Goal: Information Seeking & Learning: Find specific fact

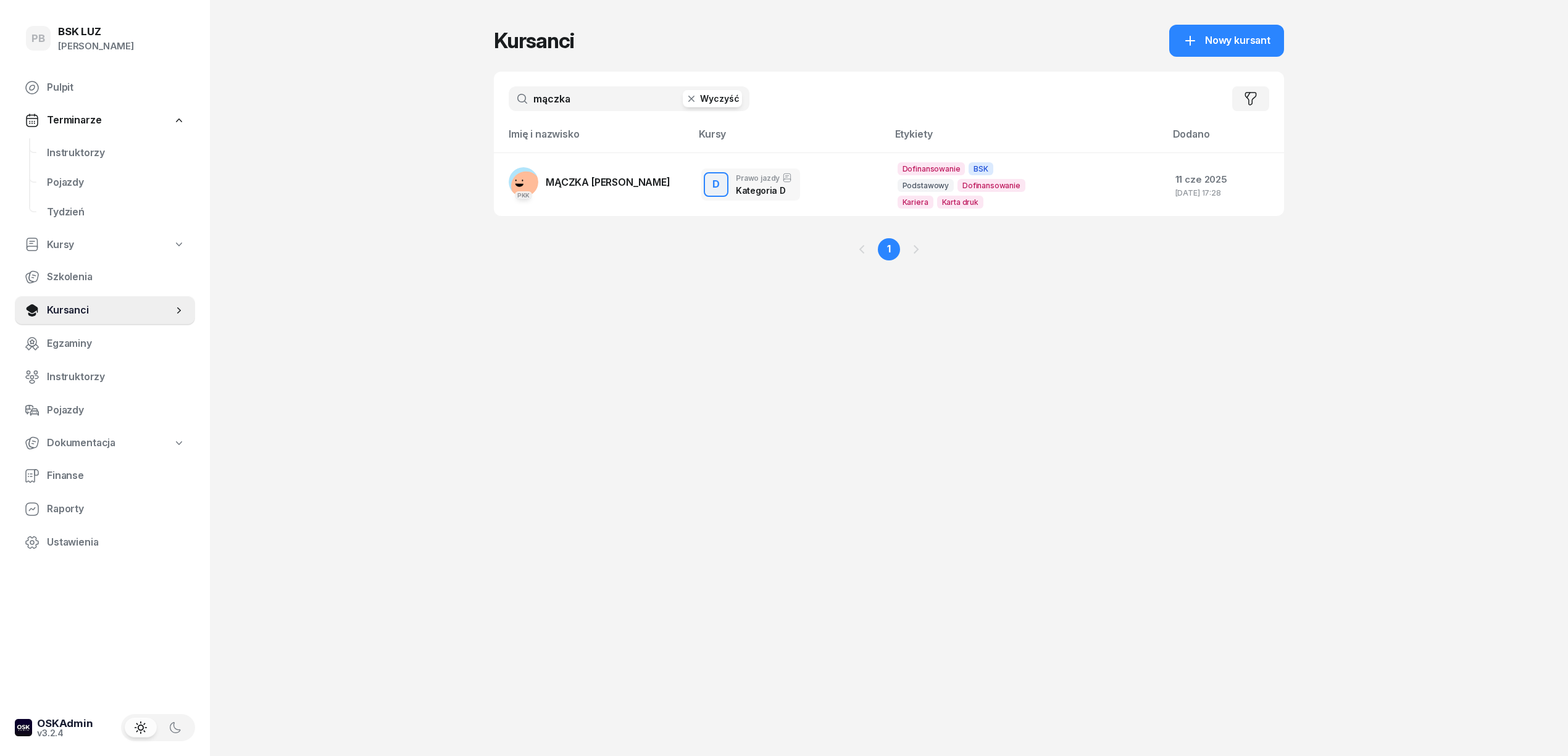
click at [638, 99] on input "mączka" at bounding box center [629, 99] width 241 height 25
type input "kania"
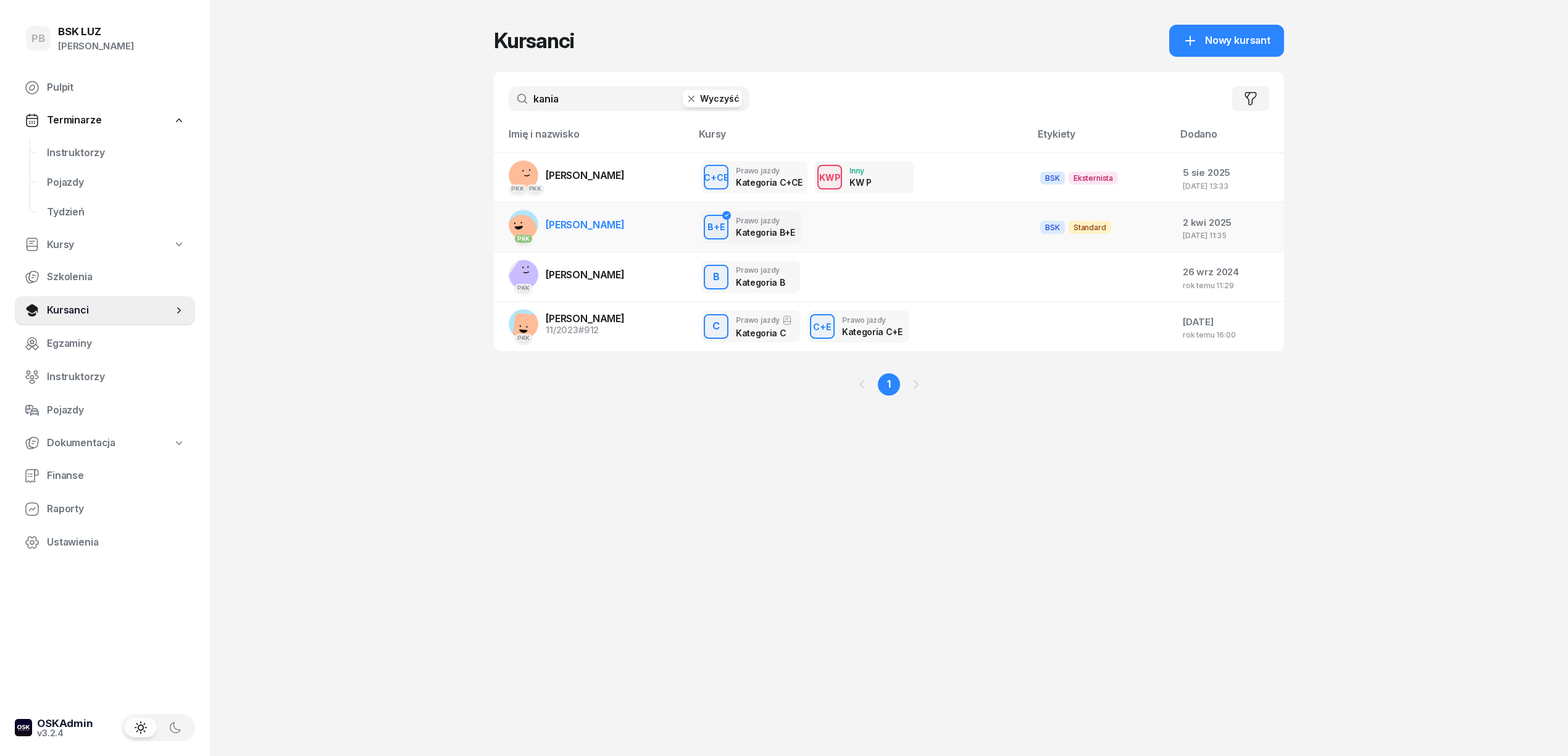
click at [603, 218] on link "PKK [PERSON_NAME]" at bounding box center [567, 225] width 116 height 30
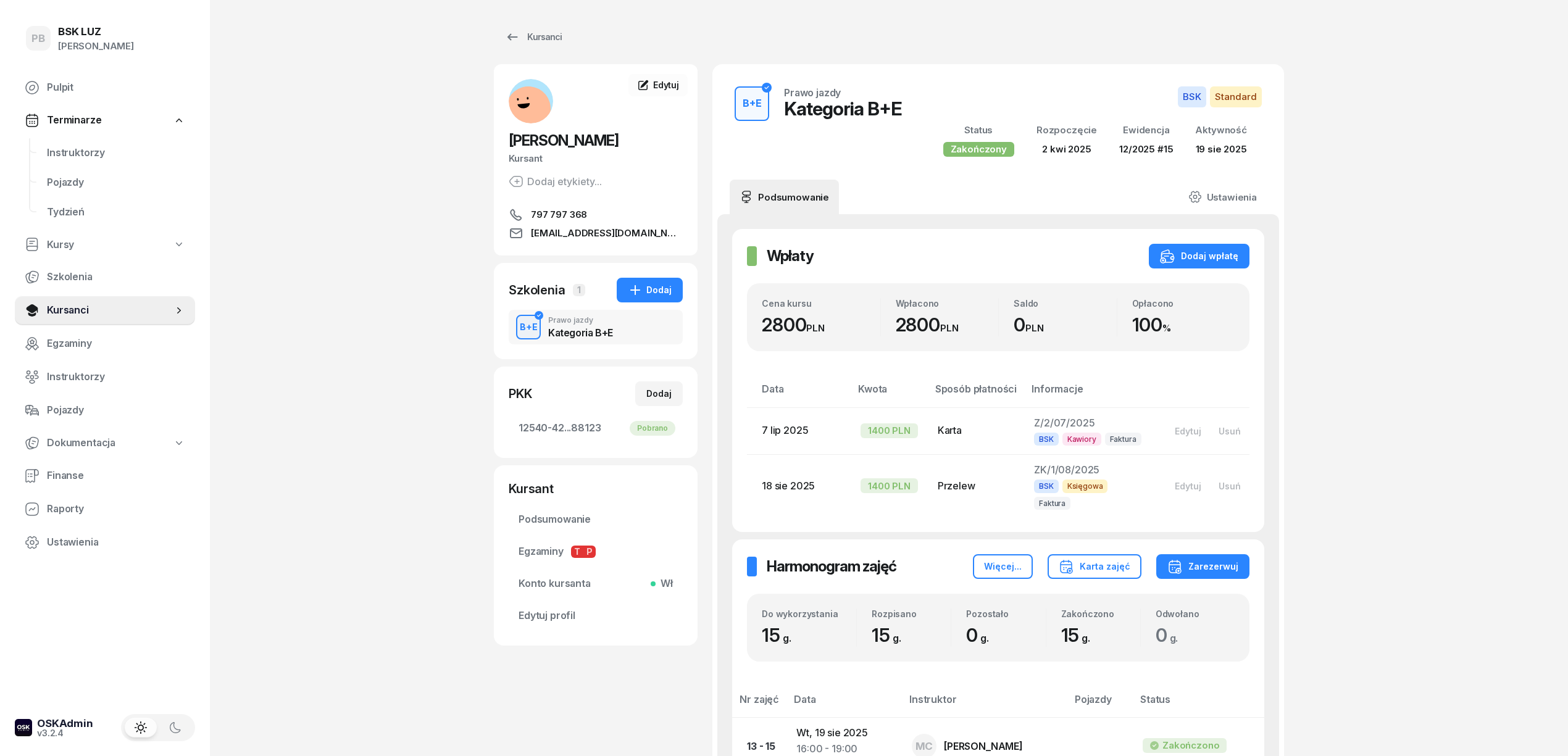
click at [1437, 252] on div "PB BSK [PERSON_NAME] Pulpit Terminarze Instruktorzy Pojazdy Tydzień Kursy Szkol…" at bounding box center [784, 638] width 1568 height 1276
click at [310, 212] on div "PB BSK [PERSON_NAME] Pulpit Terminarze Instruktorzy Pojazdy Tydzień Kursy Szkol…" at bounding box center [784, 638] width 1568 height 1276
click at [95, 150] on span "Instruktorzy" at bounding box center [116, 153] width 139 height 16
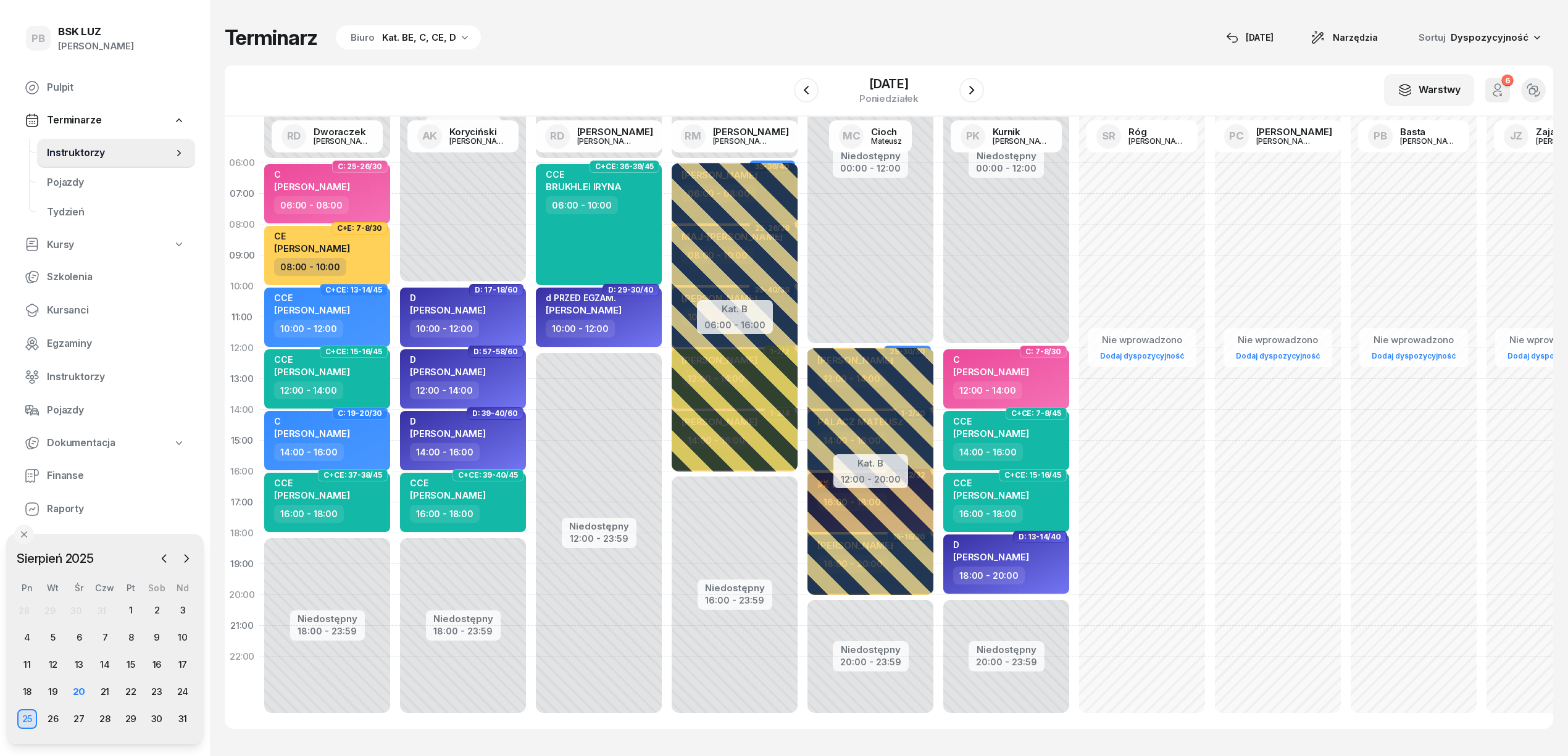
click at [629, 27] on div "Terminarz Biuro Kat. BE, C, CE, D [DATE] Narzędzia Sortuj Dyspozycyjność" at bounding box center [889, 38] width 1328 height 26
click at [950, 27] on div "Terminarz Biuro Kat. BE, C, CE, D [DATE] Narzędzia Sortuj Dyspozycyjność" at bounding box center [889, 38] width 1328 height 26
click at [58, 309] on span "Kursanci" at bounding box center [116, 310] width 139 height 16
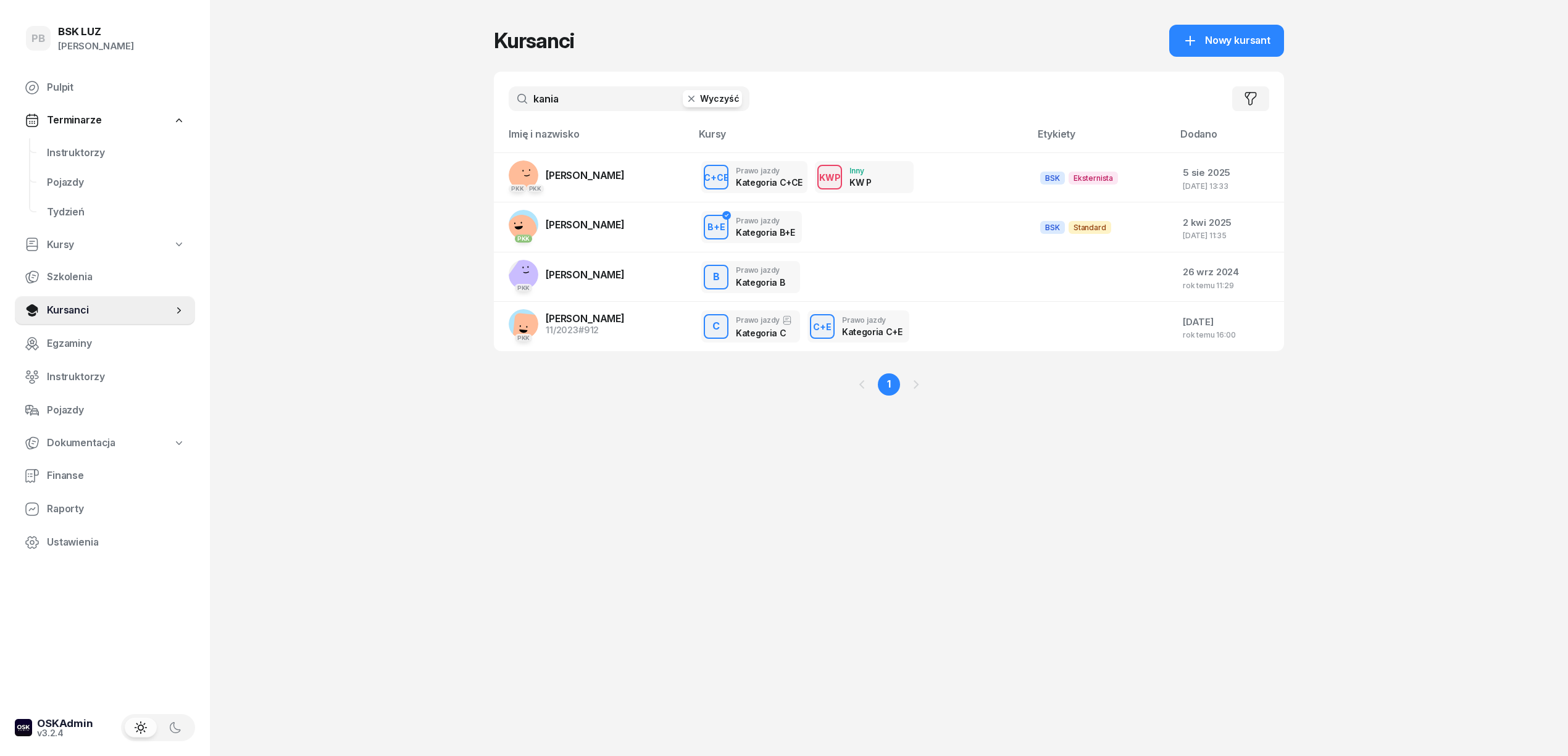
click at [556, 77] on div "kania Wyczyść Filtruj" at bounding box center [889, 98] width 790 height 54
click at [544, 96] on input "kania" at bounding box center [629, 99] width 241 height 25
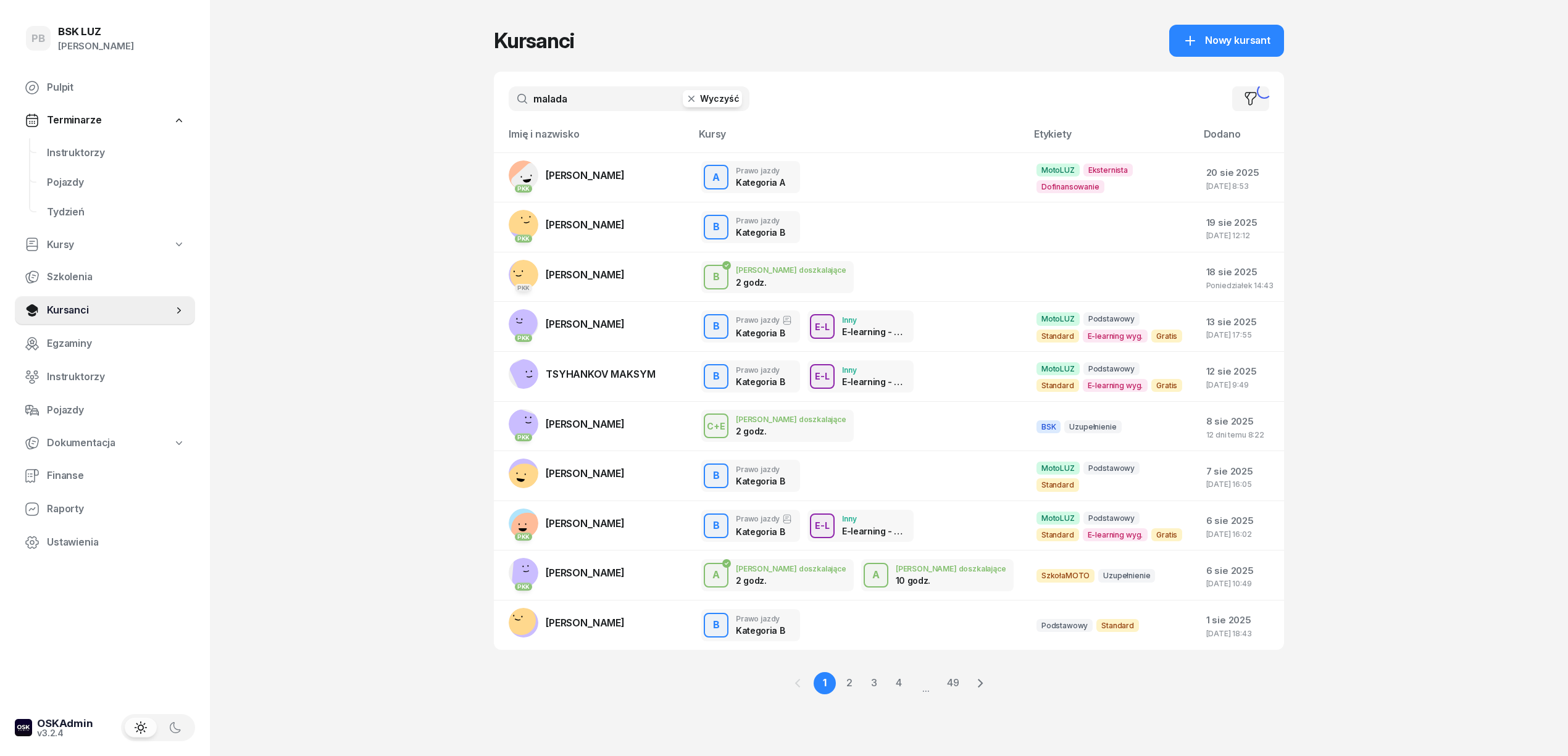
type input "malada"
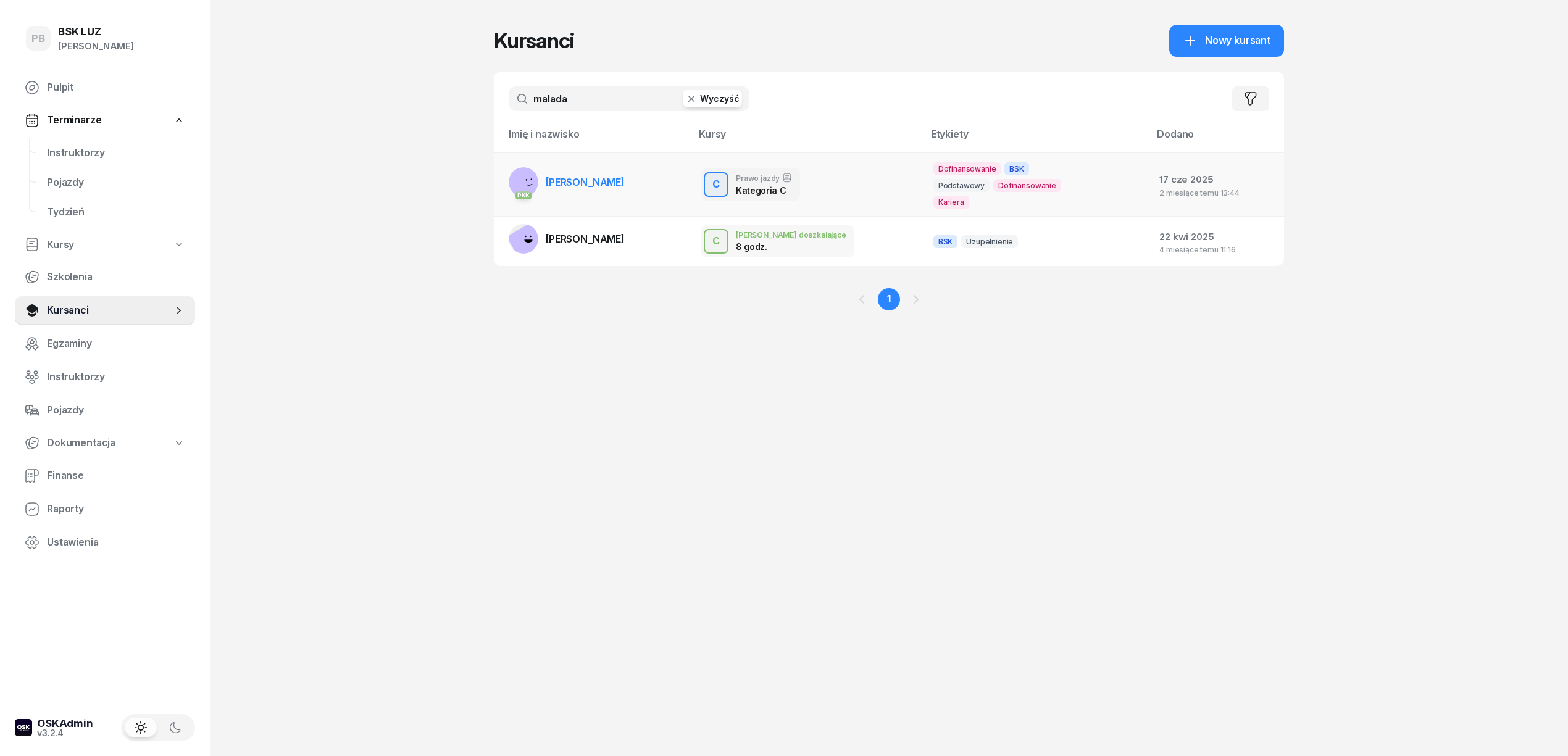
click at [608, 178] on span "[PERSON_NAME]" at bounding box center [585, 182] width 79 height 13
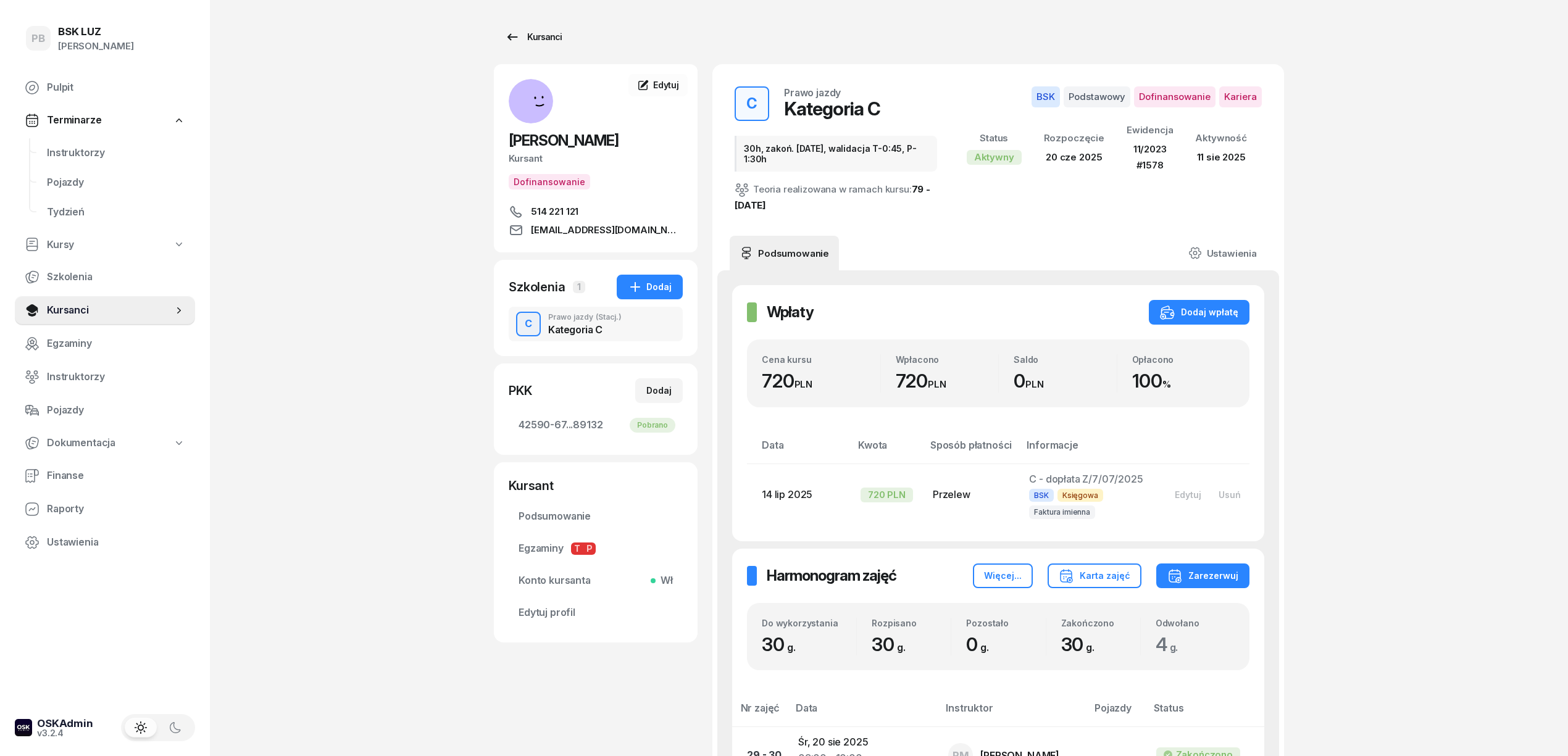
click at [541, 31] on div "Kursanci" at bounding box center [533, 37] width 57 height 15
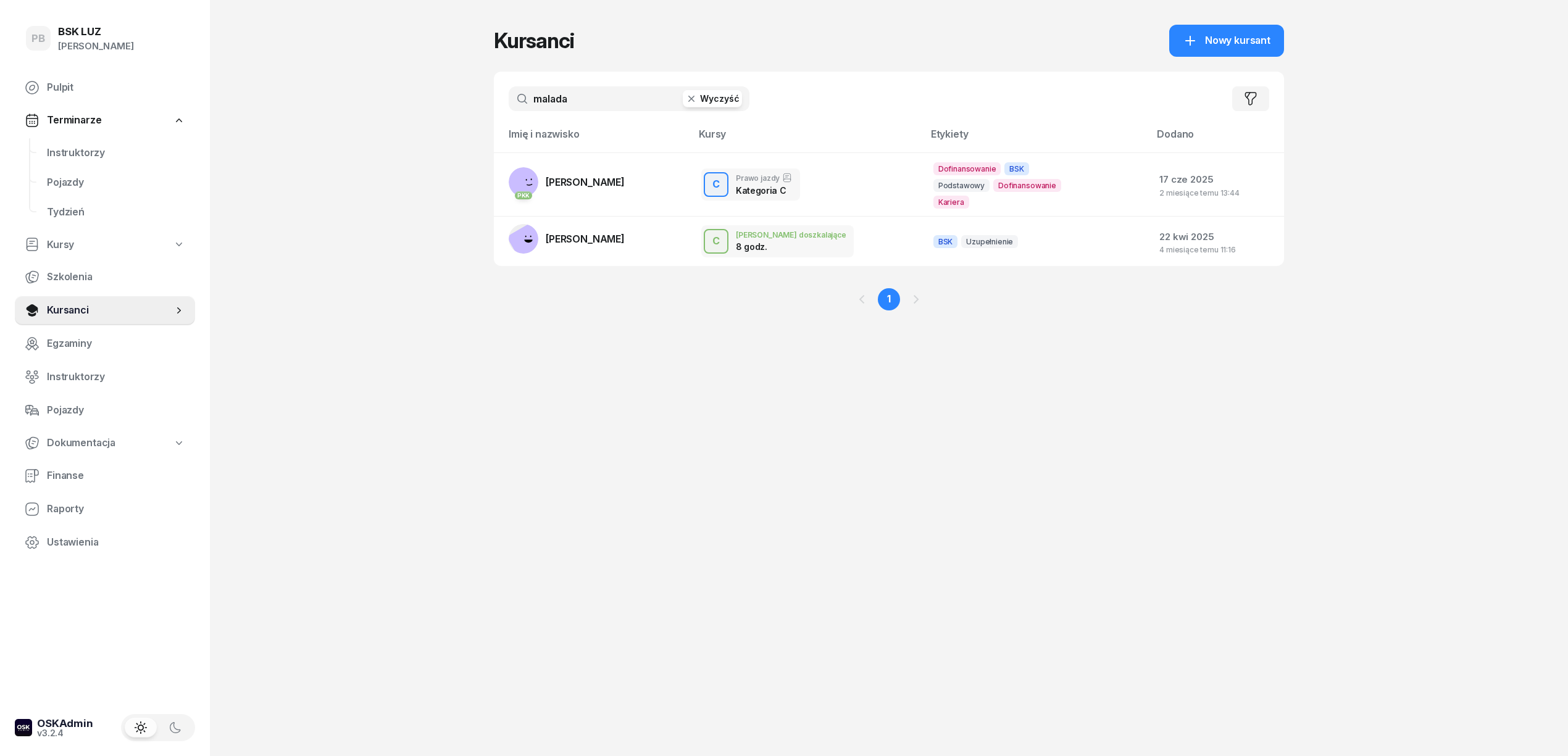
click at [591, 337] on div "Kursanci Nowy kursant malada Wyczyść Filtruj Imię i nazwisko Kursy Etykiety Dod…" at bounding box center [889, 178] width 790 height 358
click at [616, 181] on span "[PERSON_NAME]" at bounding box center [585, 182] width 79 height 13
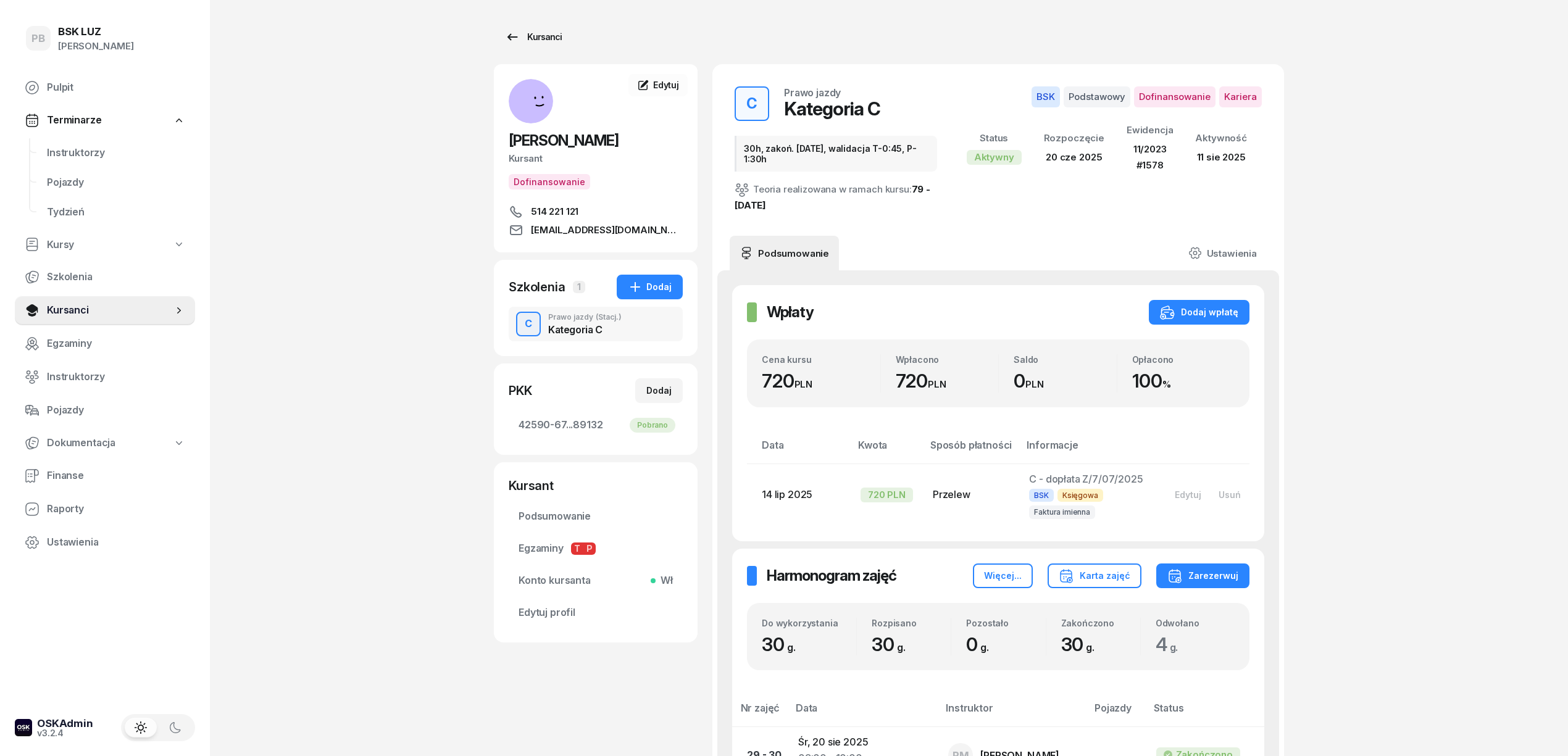
click at [548, 36] on div "Kursanci" at bounding box center [533, 37] width 57 height 15
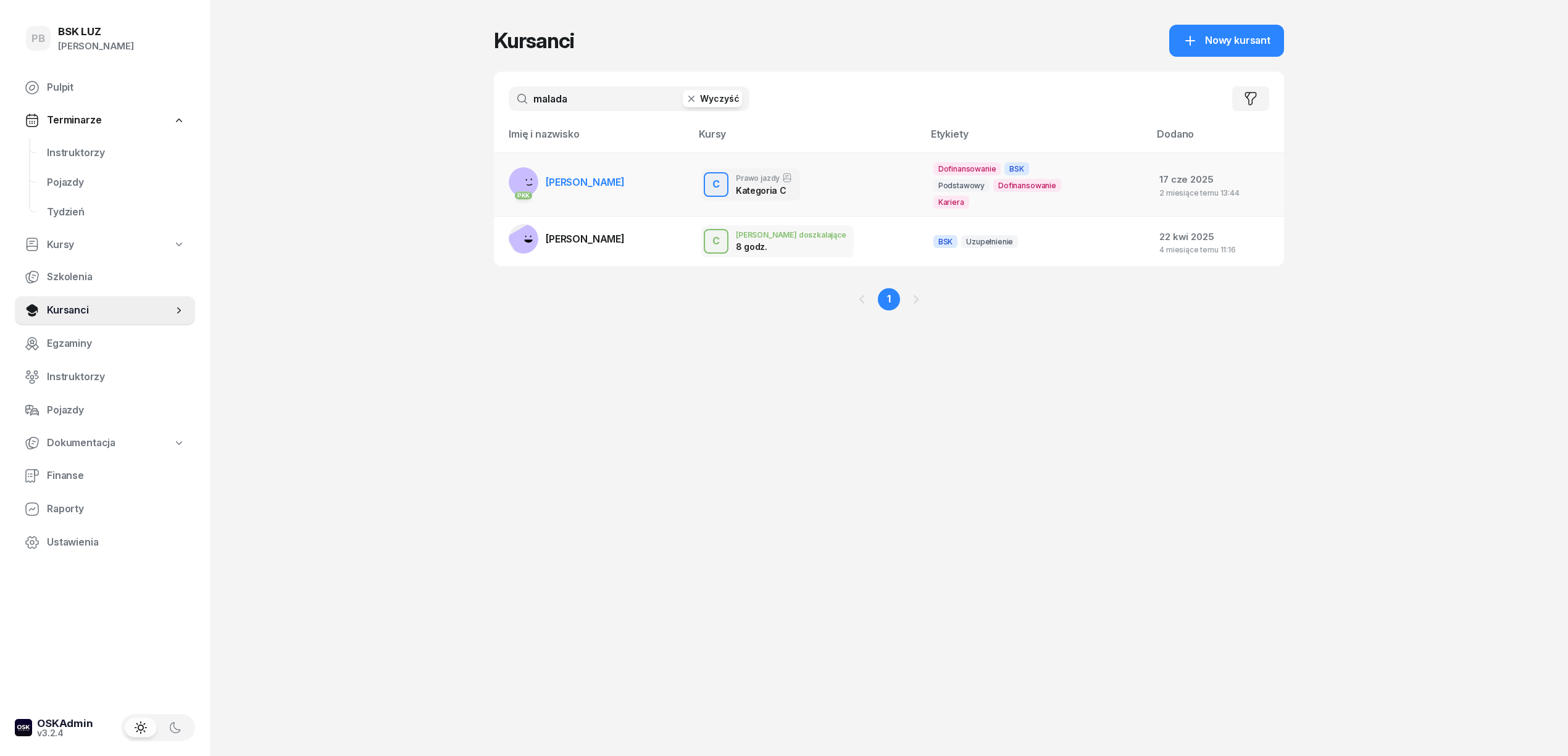
click at [599, 181] on span "[PERSON_NAME]" at bounding box center [585, 182] width 79 height 13
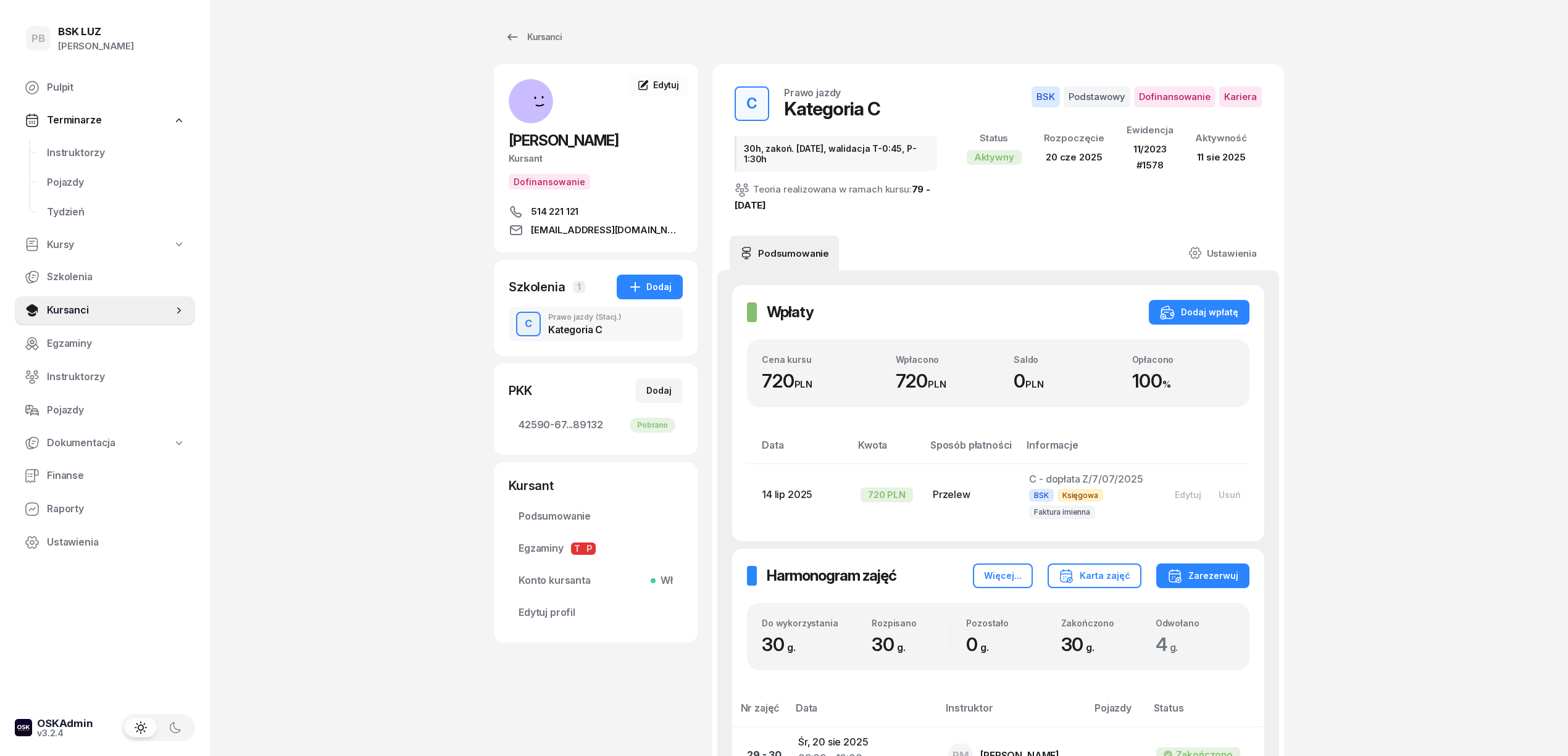
click at [83, 150] on span "Instruktorzy" at bounding box center [116, 153] width 139 height 16
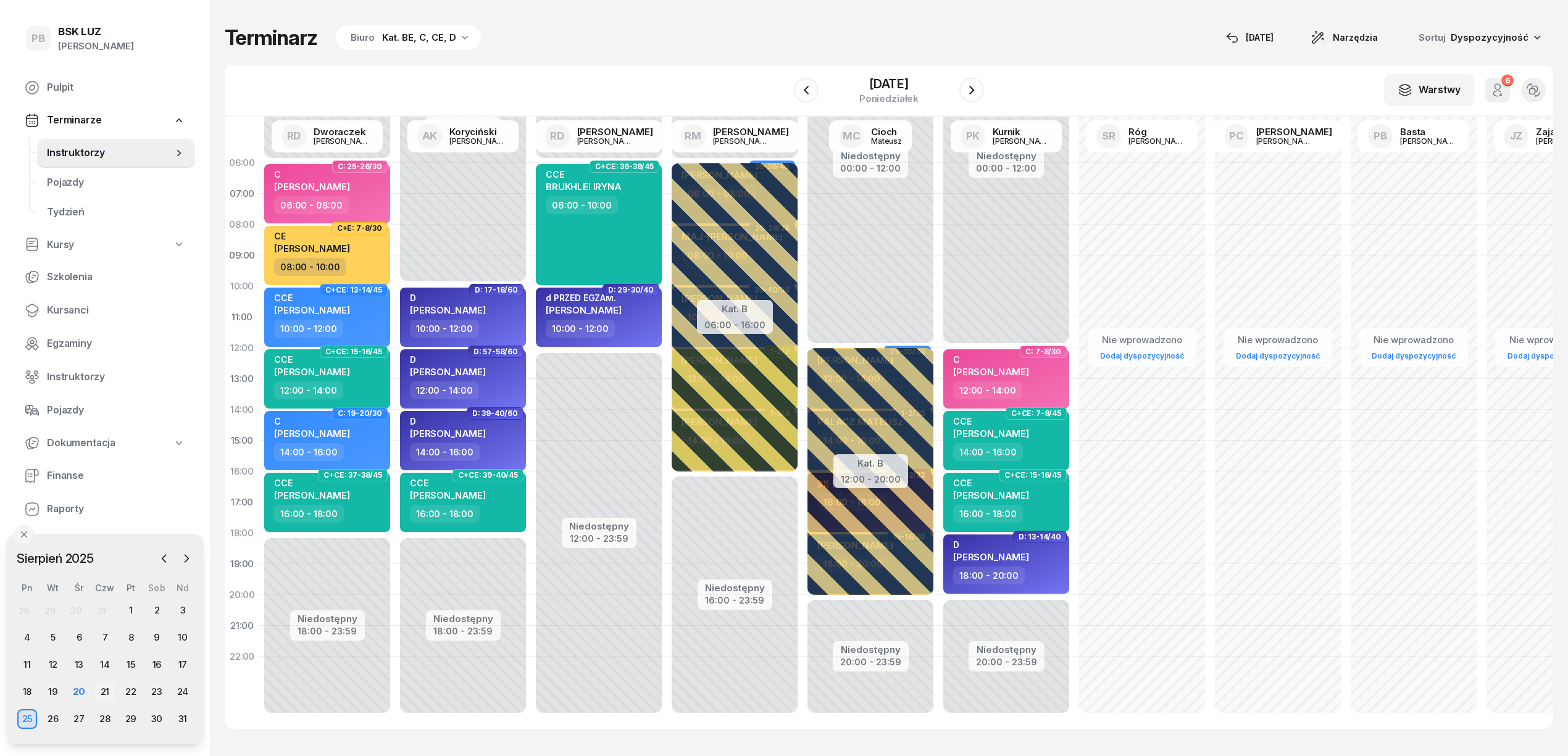
click at [101, 684] on div "21" at bounding box center [104, 691] width 20 height 20
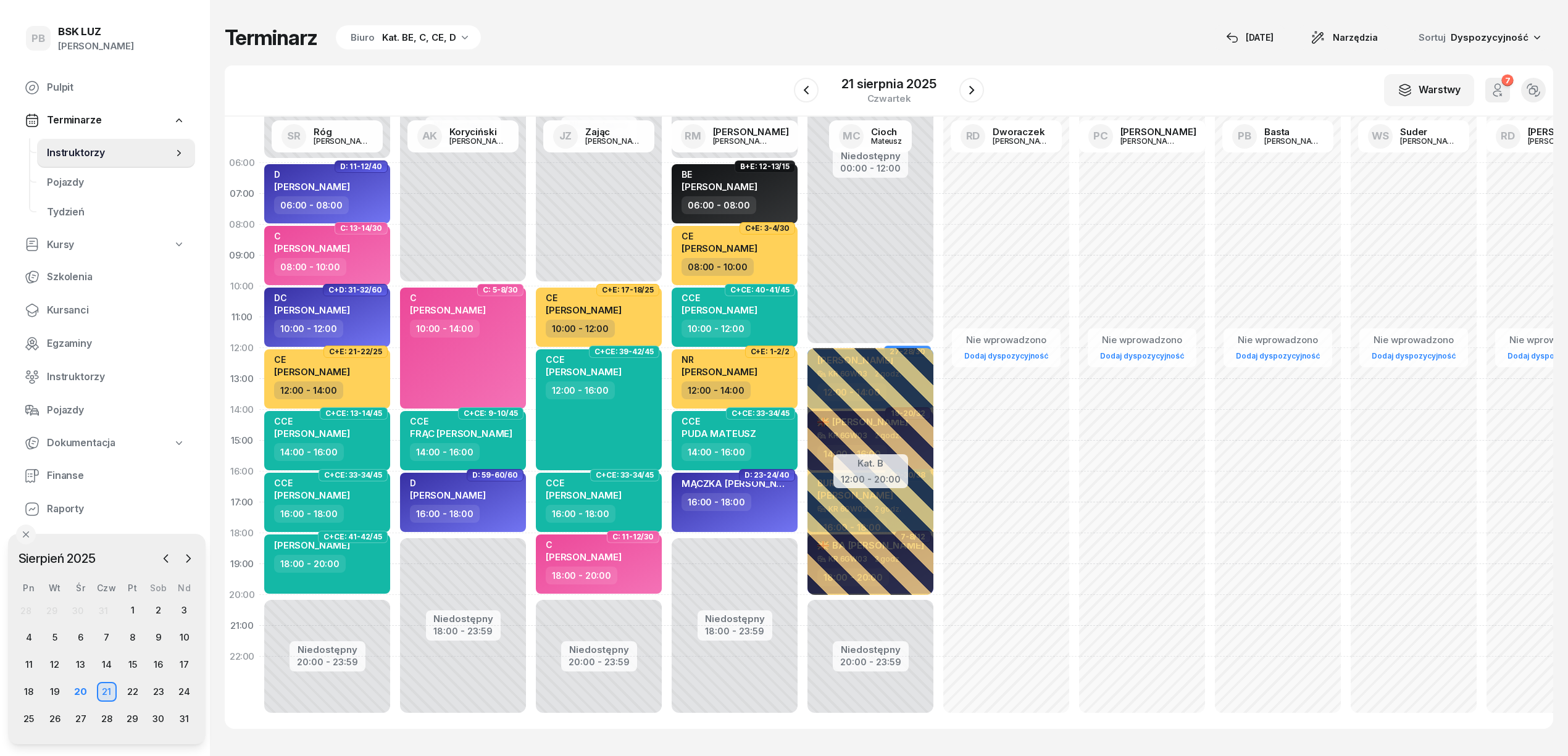
click at [630, 49] on div "Terminarz Biuro Kat. BE, C, CE, D [DATE] Narzędzia Sortuj Dyspozycyjność" at bounding box center [889, 38] width 1328 height 26
click at [702, 36] on div "Terminarz Biuro Kat. BE, C, CE, D [DATE] Narzędzia Sortuj Dyspozycyjność" at bounding box center [889, 38] width 1328 height 26
click at [697, 25] on div "Terminarz Biuro Kat. BE, C, CE, D [DATE] Narzędzia Sortuj Dyspozycyjność" at bounding box center [889, 38] width 1328 height 26
click at [1084, 38] on div "Terminarz Biuro Kat. BE, C, CE, D [DATE] Narzędzia Sortuj Dyspozycyjność" at bounding box center [889, 38] width 1328 height 26
